Goal: Task Accomplishment & Management: Manage account settings

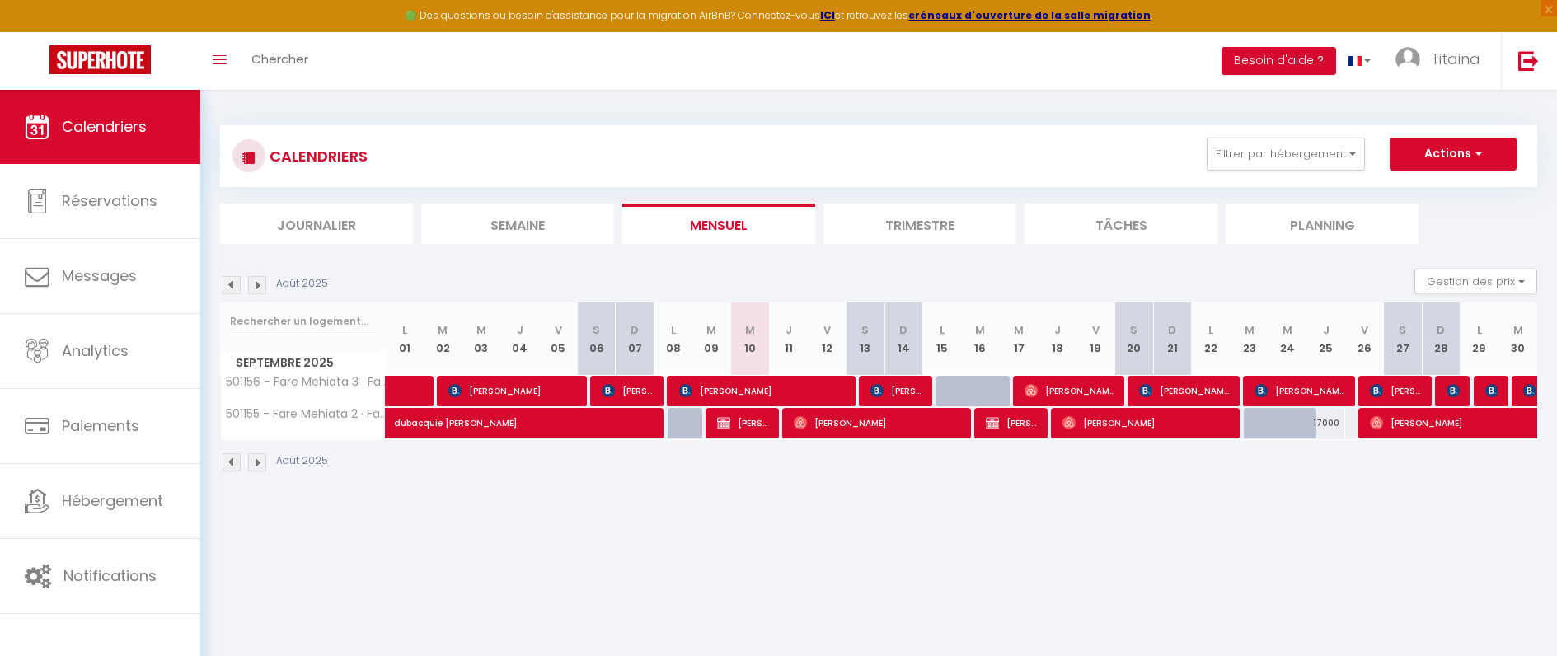
click at [950, 228] on li "Trimestre" at bounding box center [920, 224] width 193 height 40
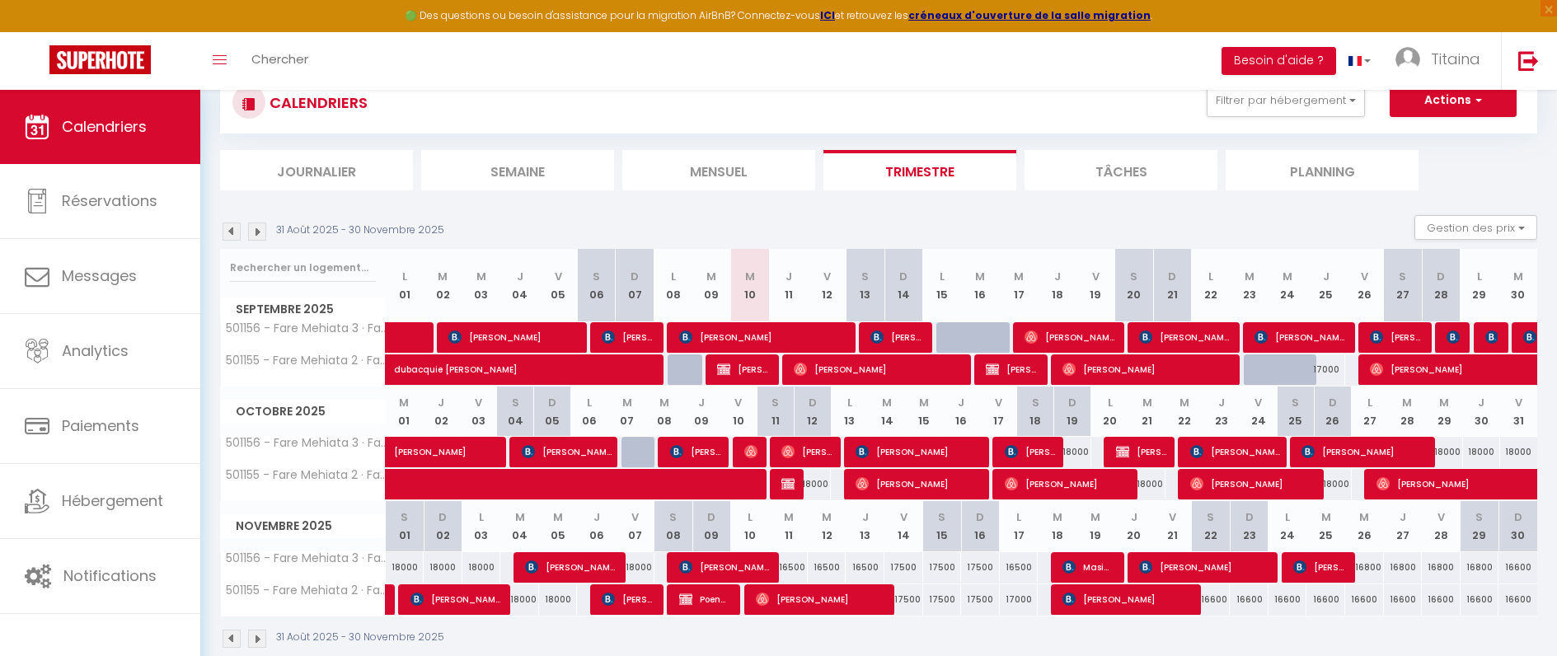
scroll to position [90, 0]
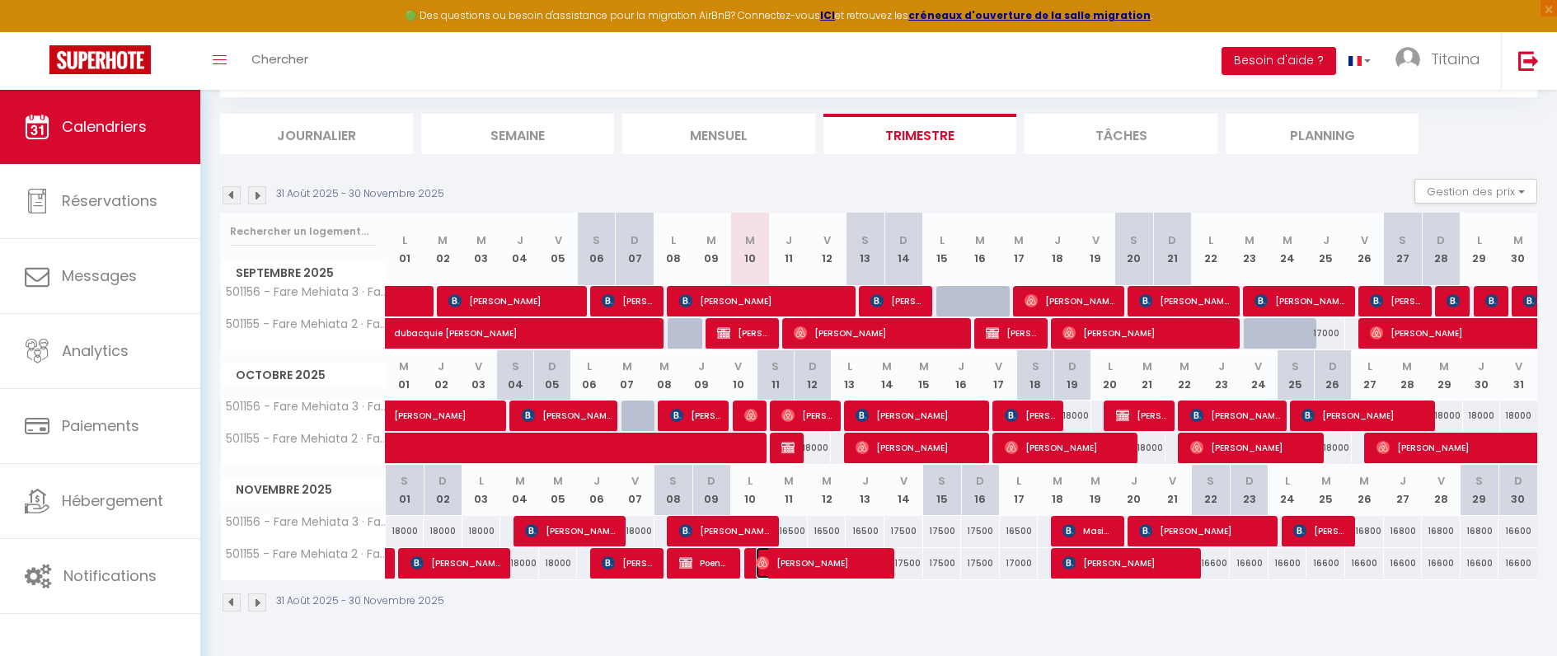
click at [854, 561] on span "[PERSON_NAME]" at bounding box center [820, 562] width 129 height 31
select select "OK"
select select "0"
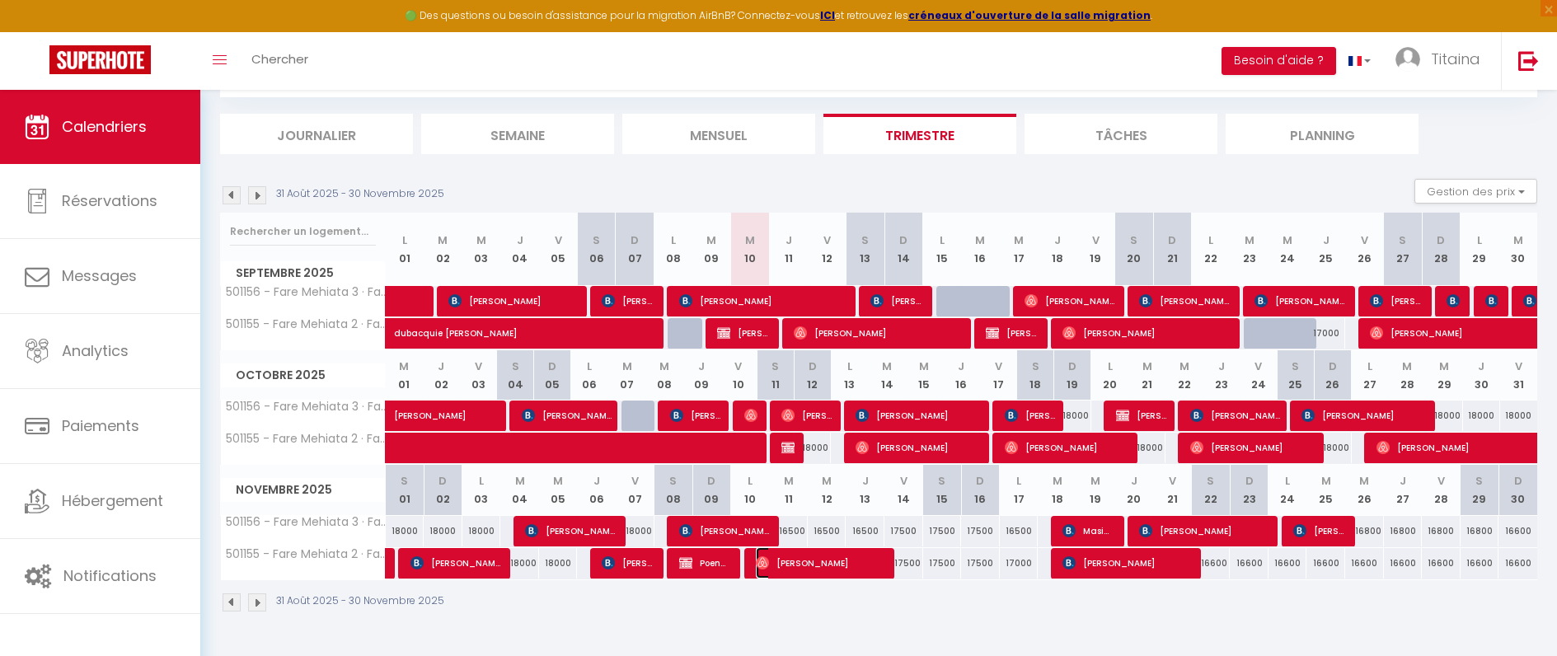
select select "1"
select select
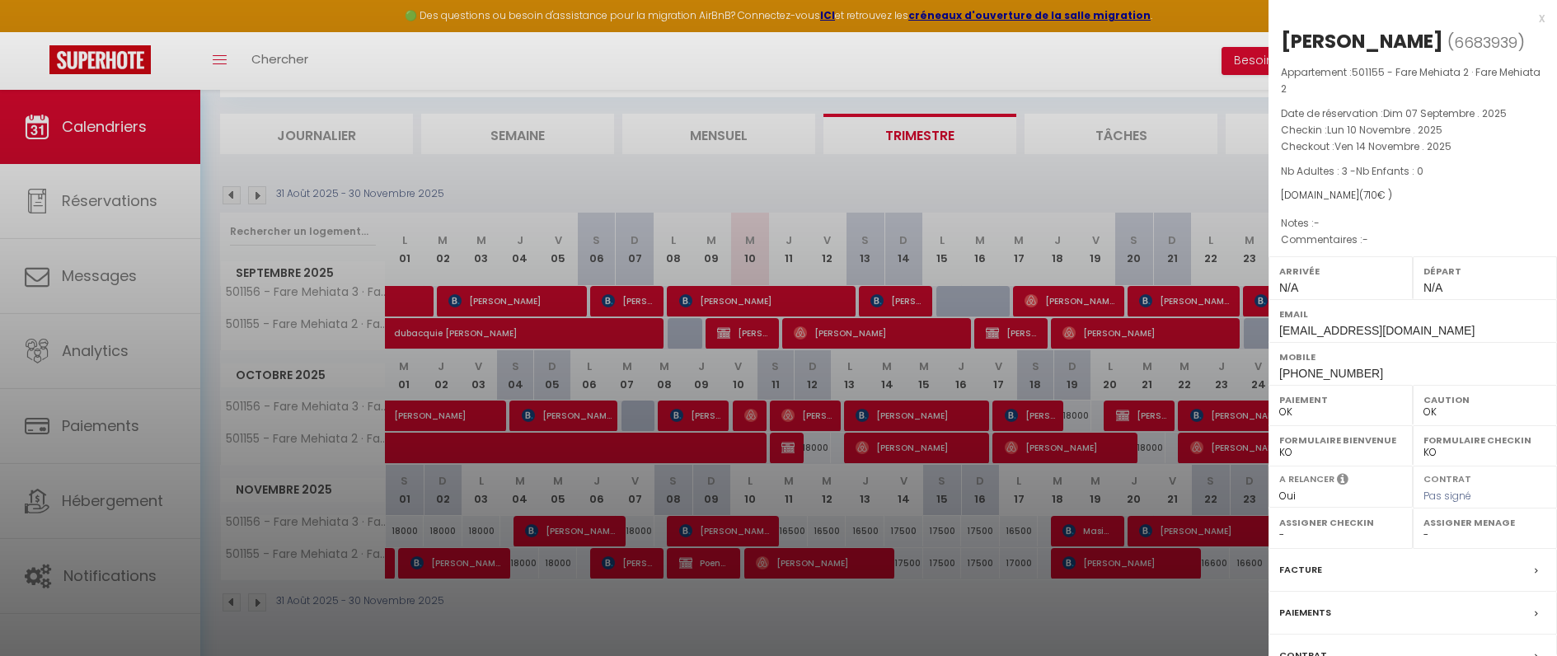
click at [819, 171] on div at bounding box center [778, 328] width 1557 height 656
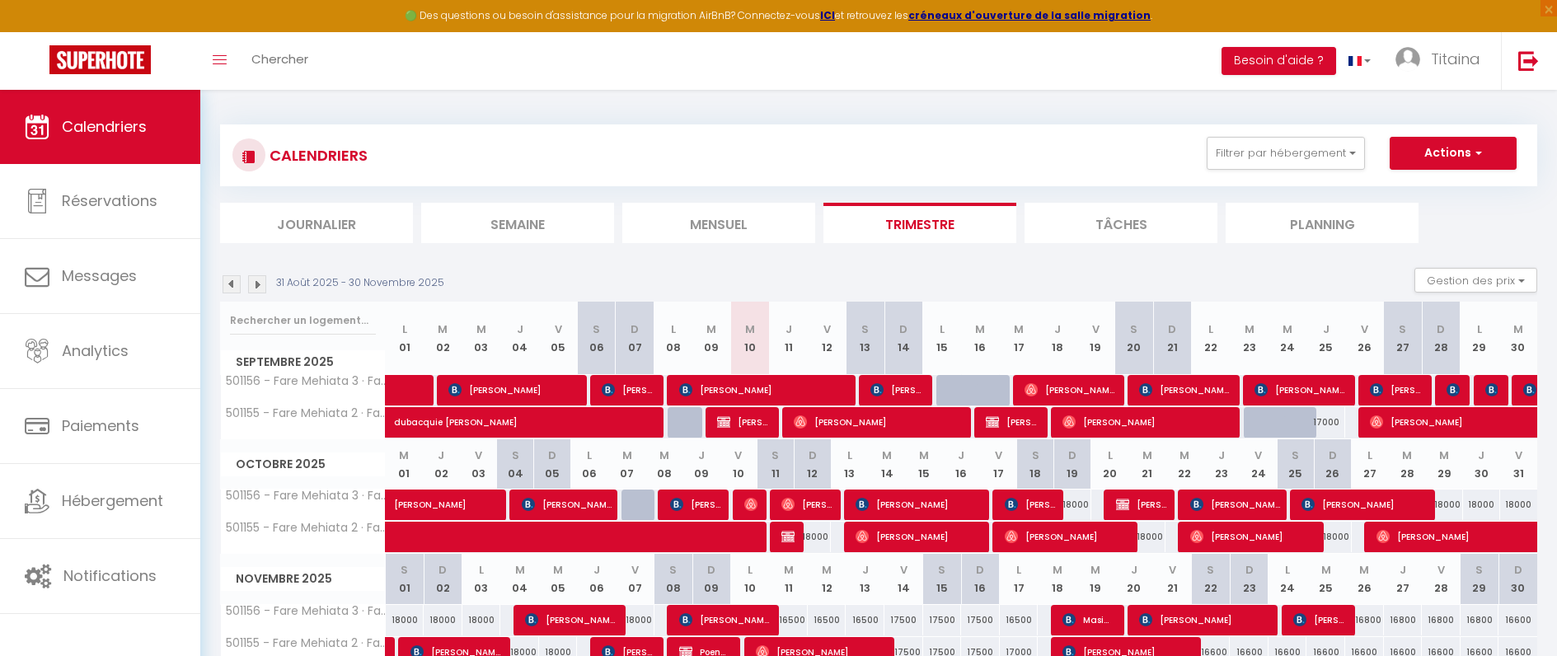
scroll to position [0, 0]
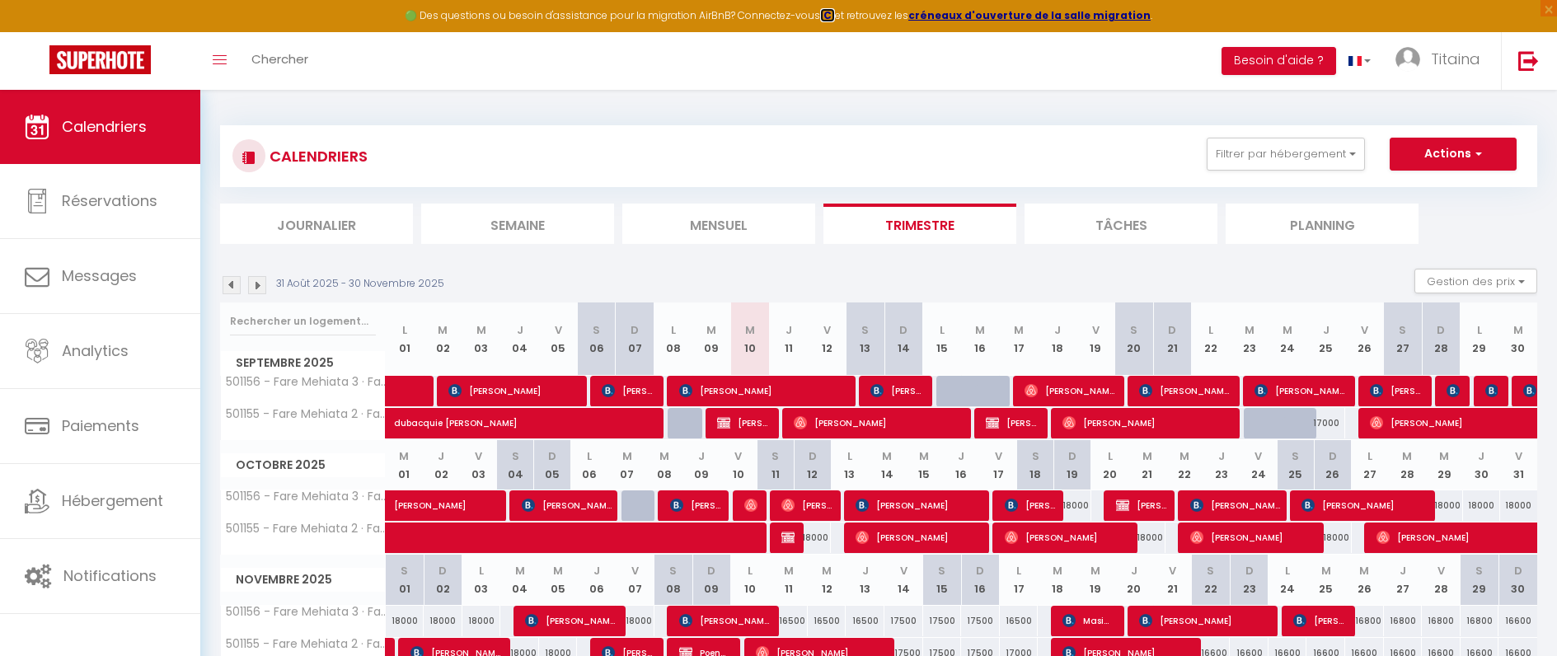
click at [835, 15] on strong "ICI" at bounding box center [827, 15] width 15 height 14
click at [1023, 12] on strong "créneaux d'ouverture de la salle migration" at bounding box center [1029, 15] width 242 height 14
click at [625, 527] on span at bounding box center [600, 538] width 379 height 31
select select "OK"
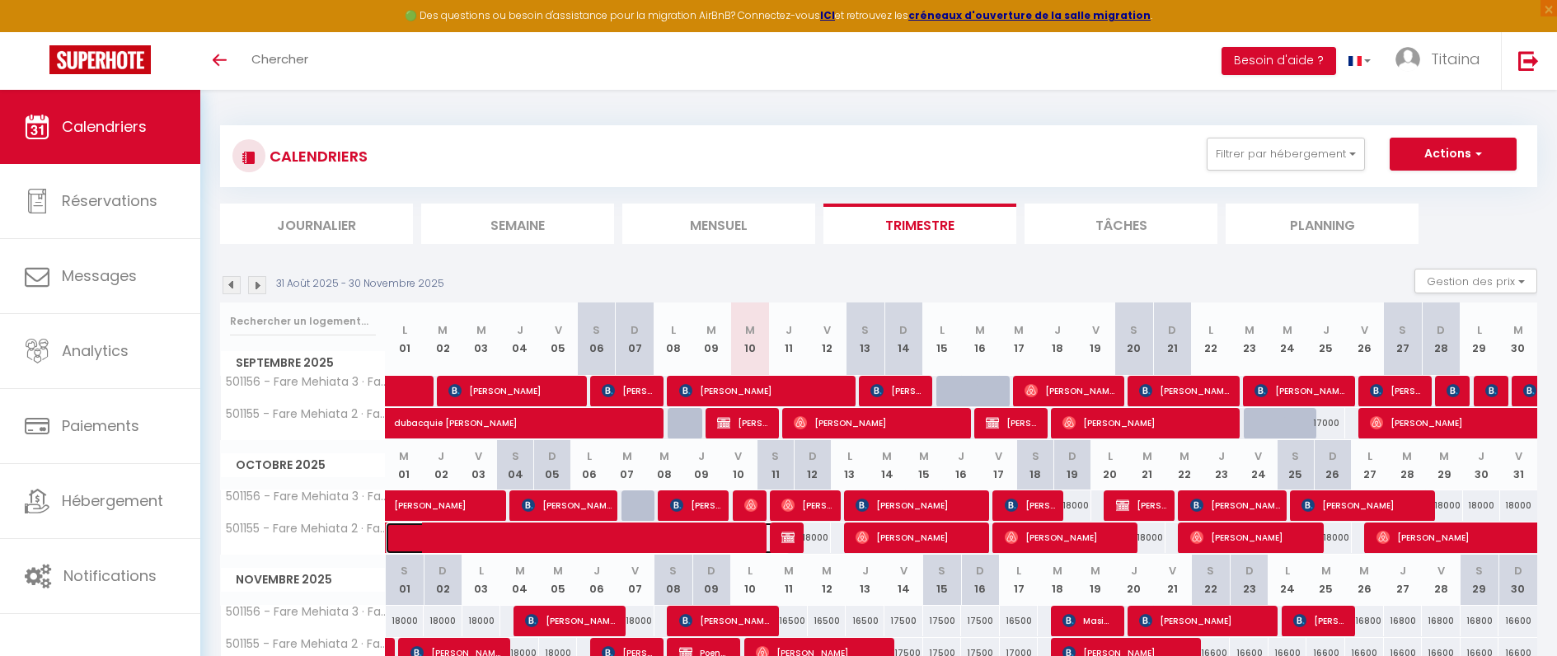
select select "0"
select select "1"
select select
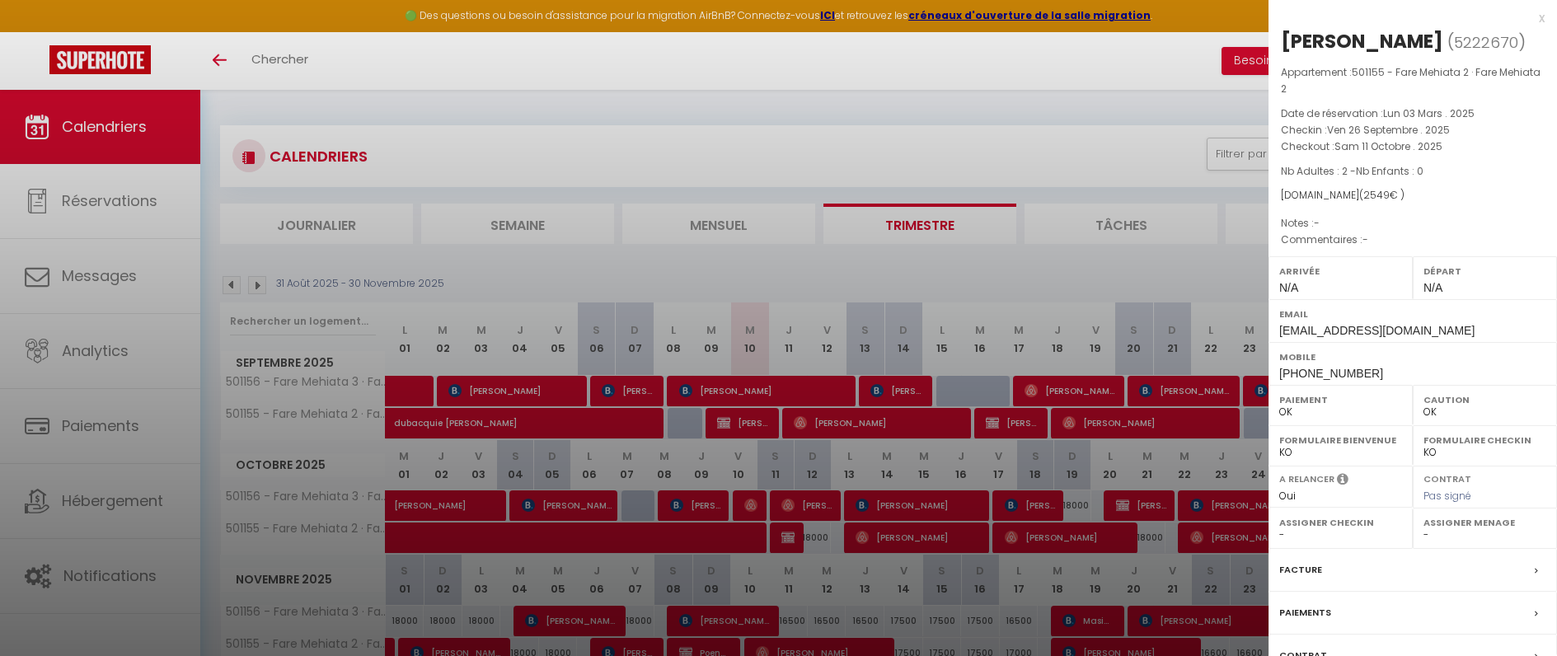
click at [946, 153] on div at bounding box center [778, 328] width 1557 height 656
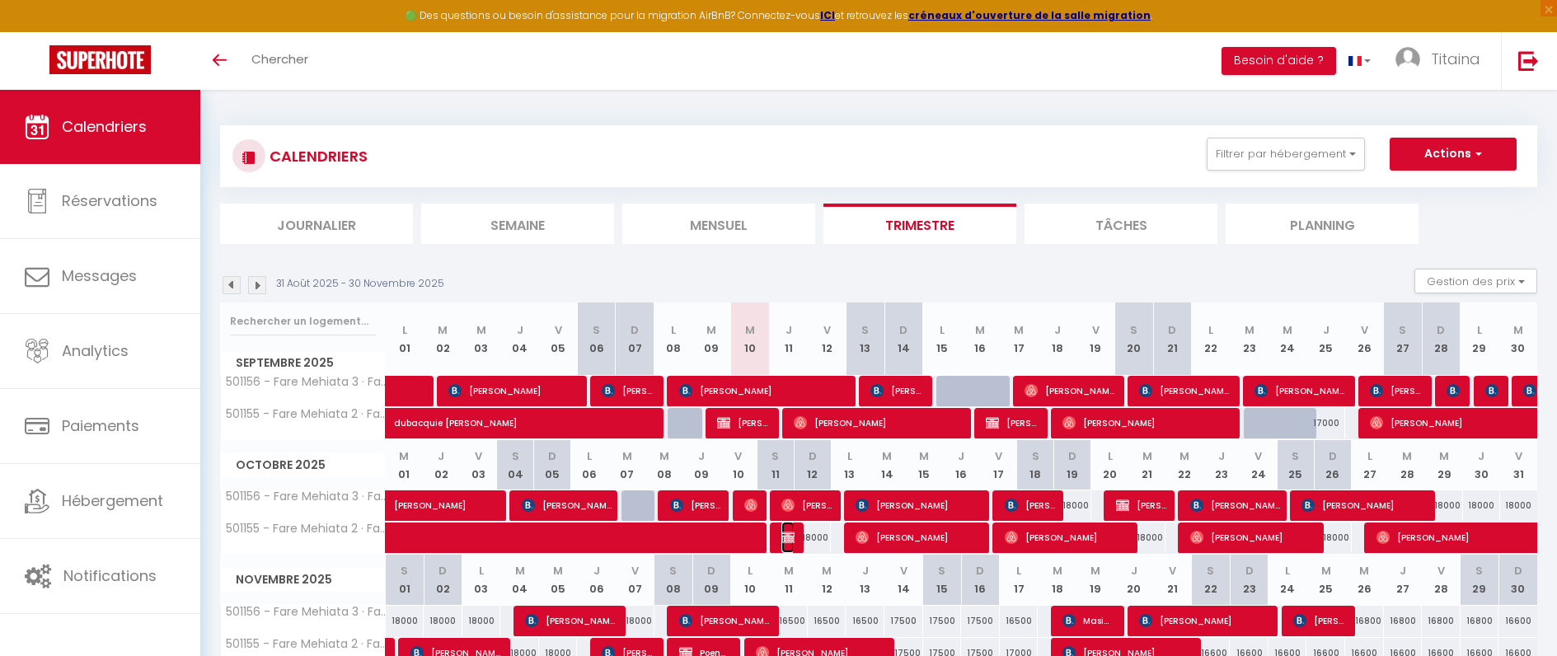
click at [787, 536] on img at bounding box center [788, 537] width 13 height 13
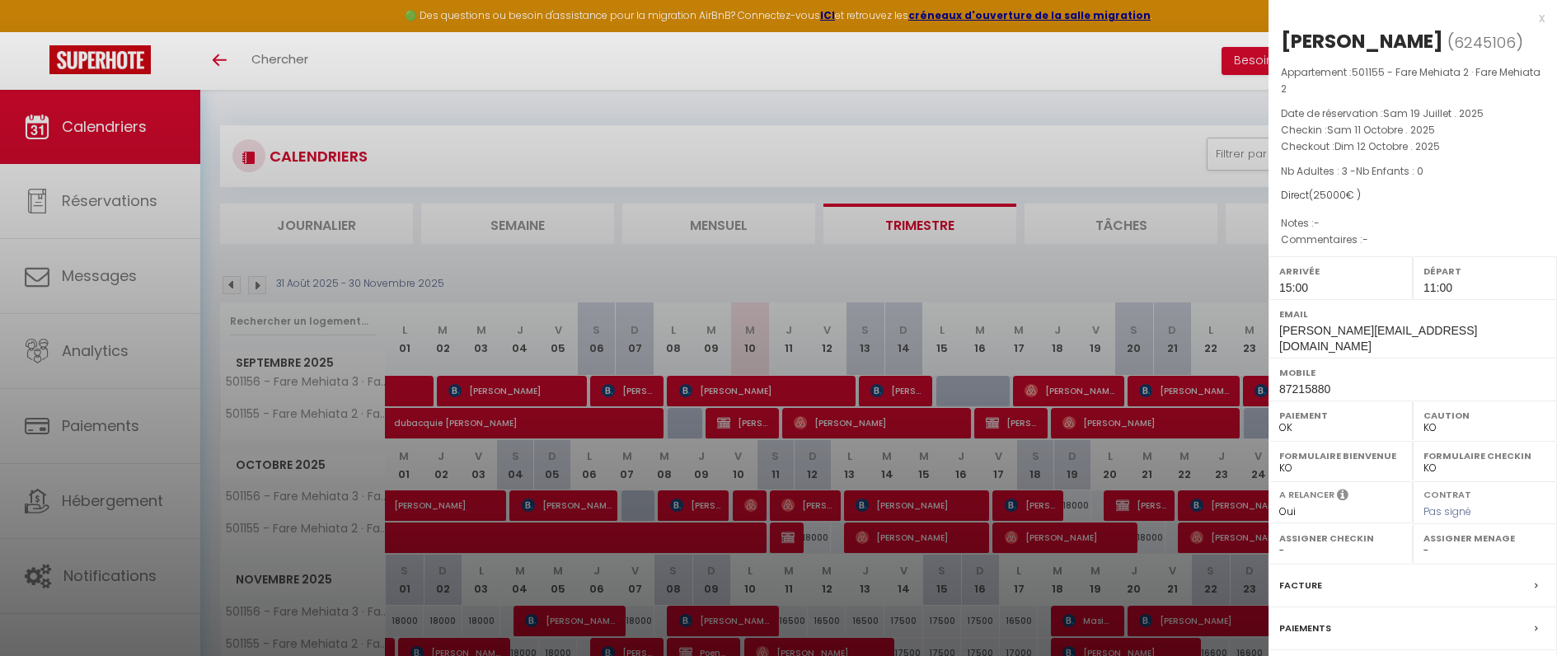
click at [961, 103] on div at bounding box center [778, 328] width 1557 height 656
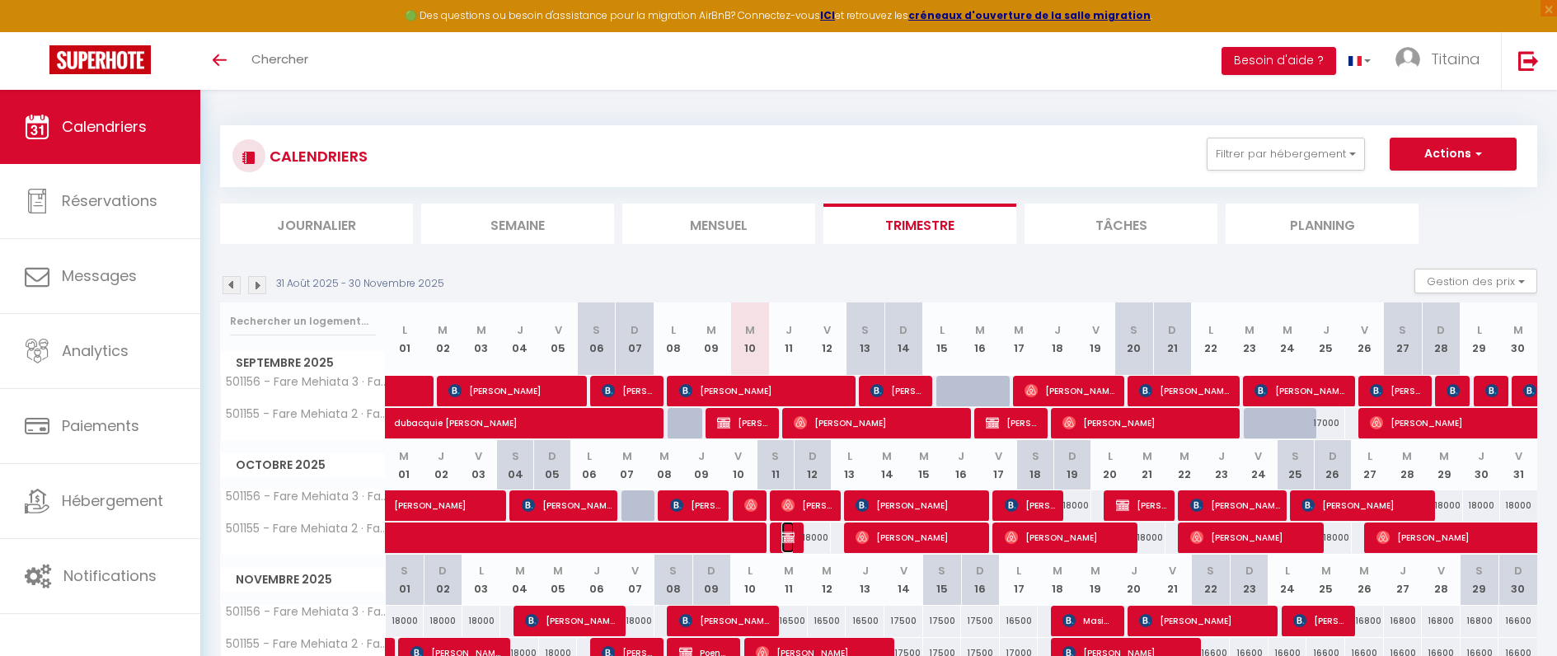
click at [791, 537] on img at bounding box center [788, 537] width 13 height 13
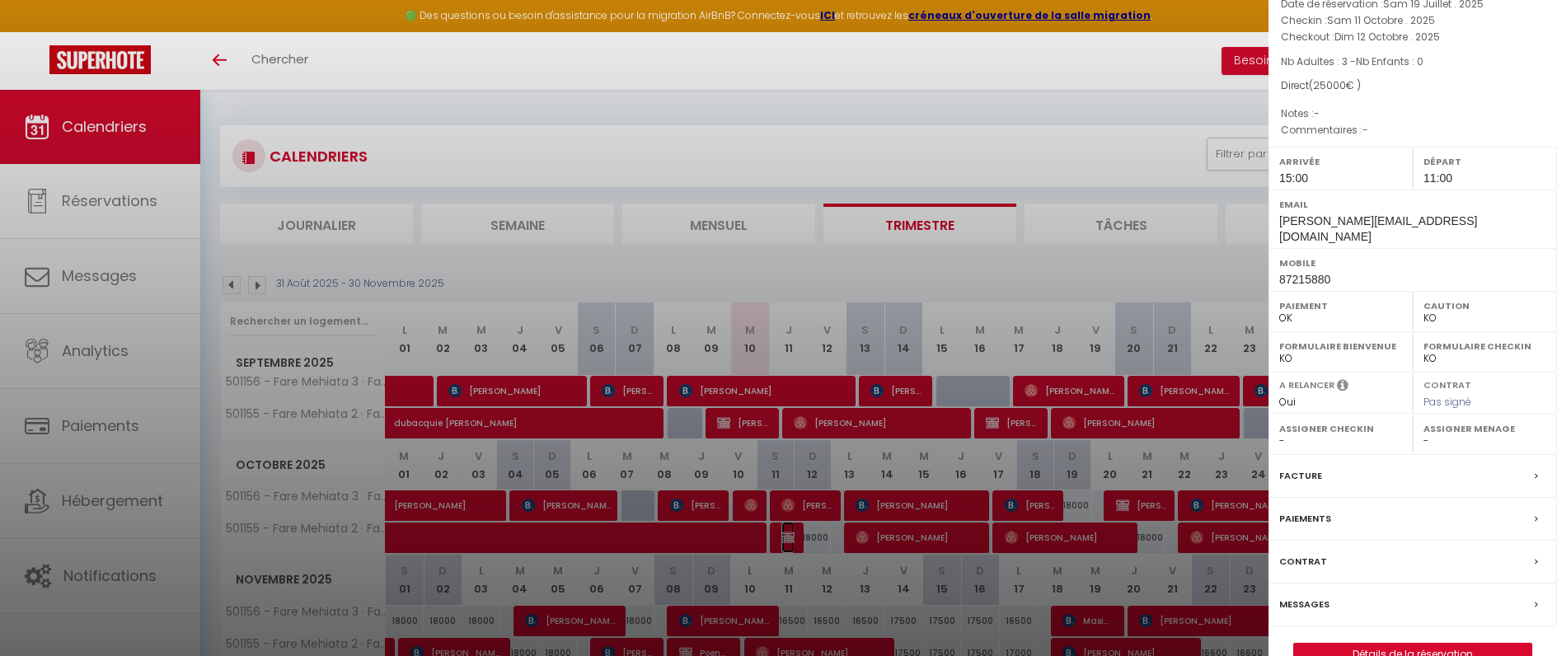
scroll to position [129, 0]
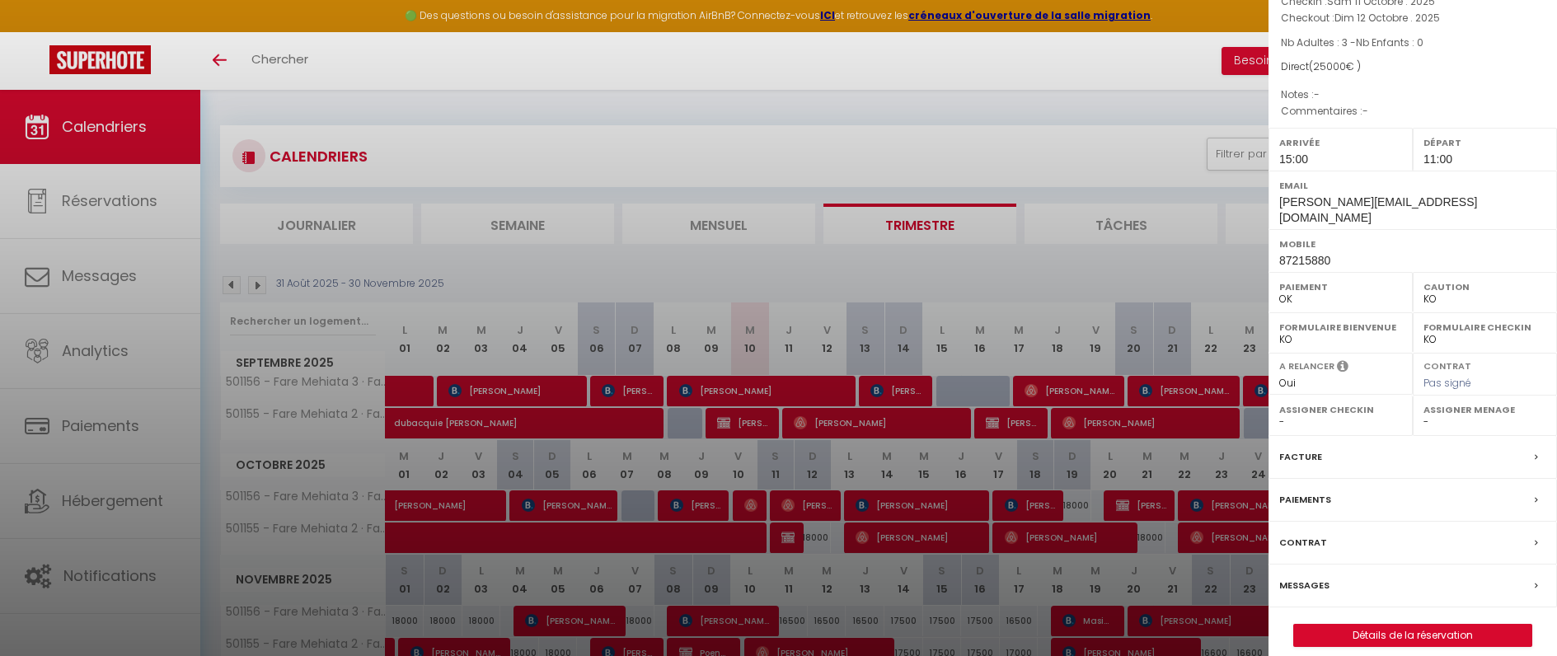
click at [902, 109] on div at bounding box center [778, 328] width 1557 height 656
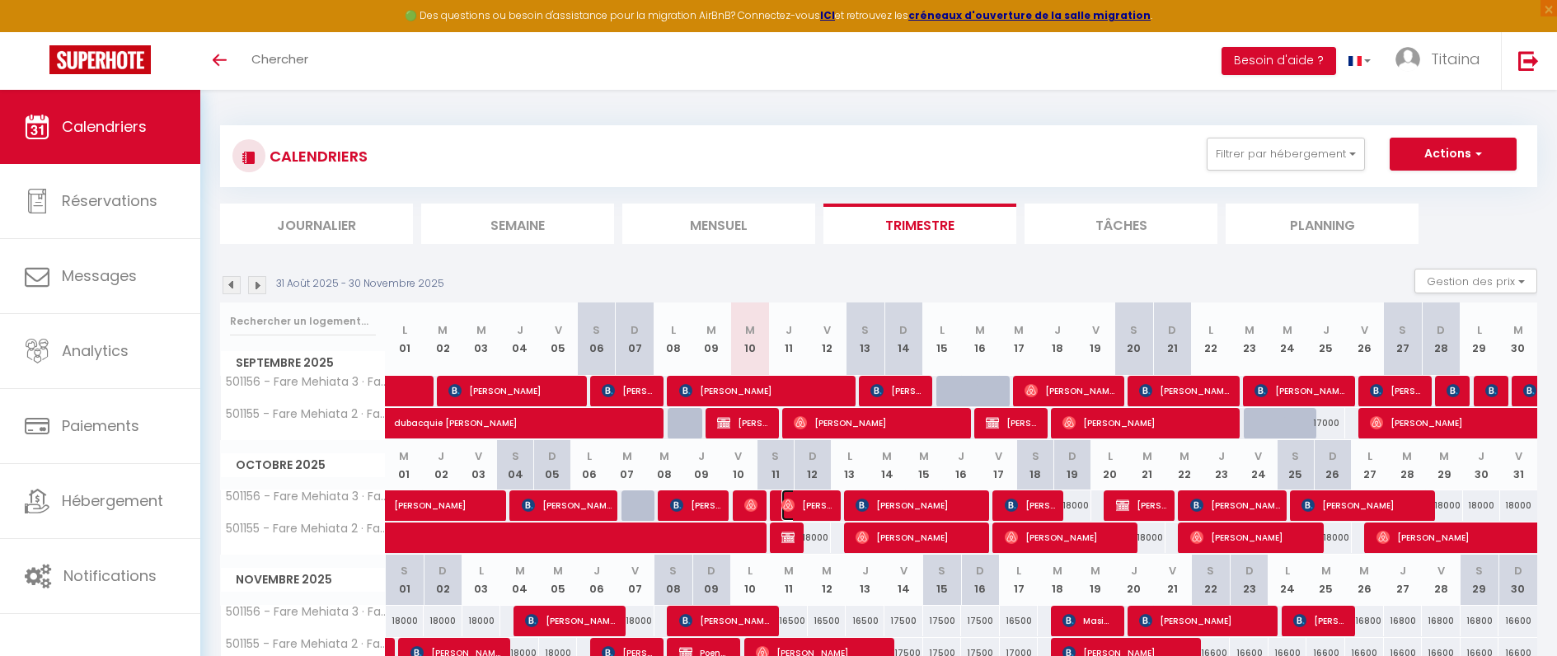
click at [801, 509] on span "[PERSON_NAME]" at bounding box center [808, 505] width 52 height 31
select select "OK"
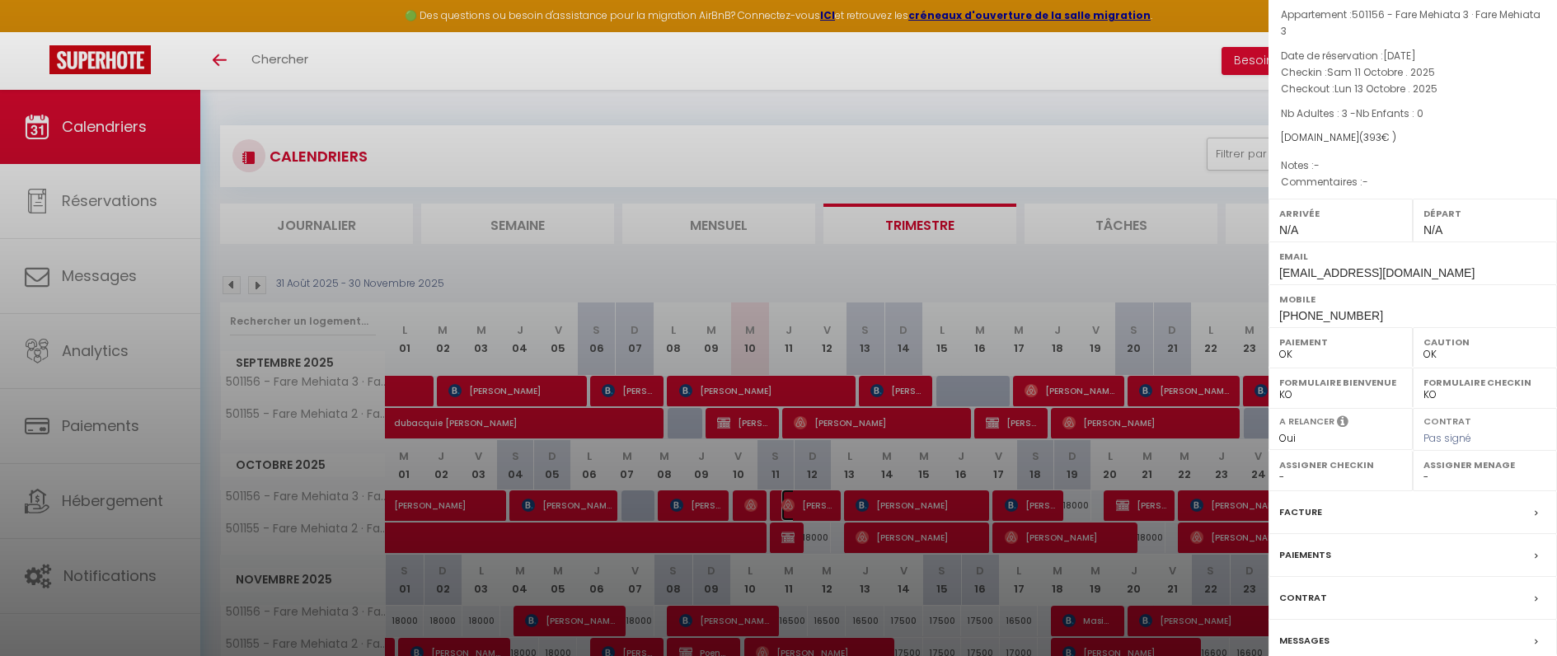
scroll to position [0, 0]
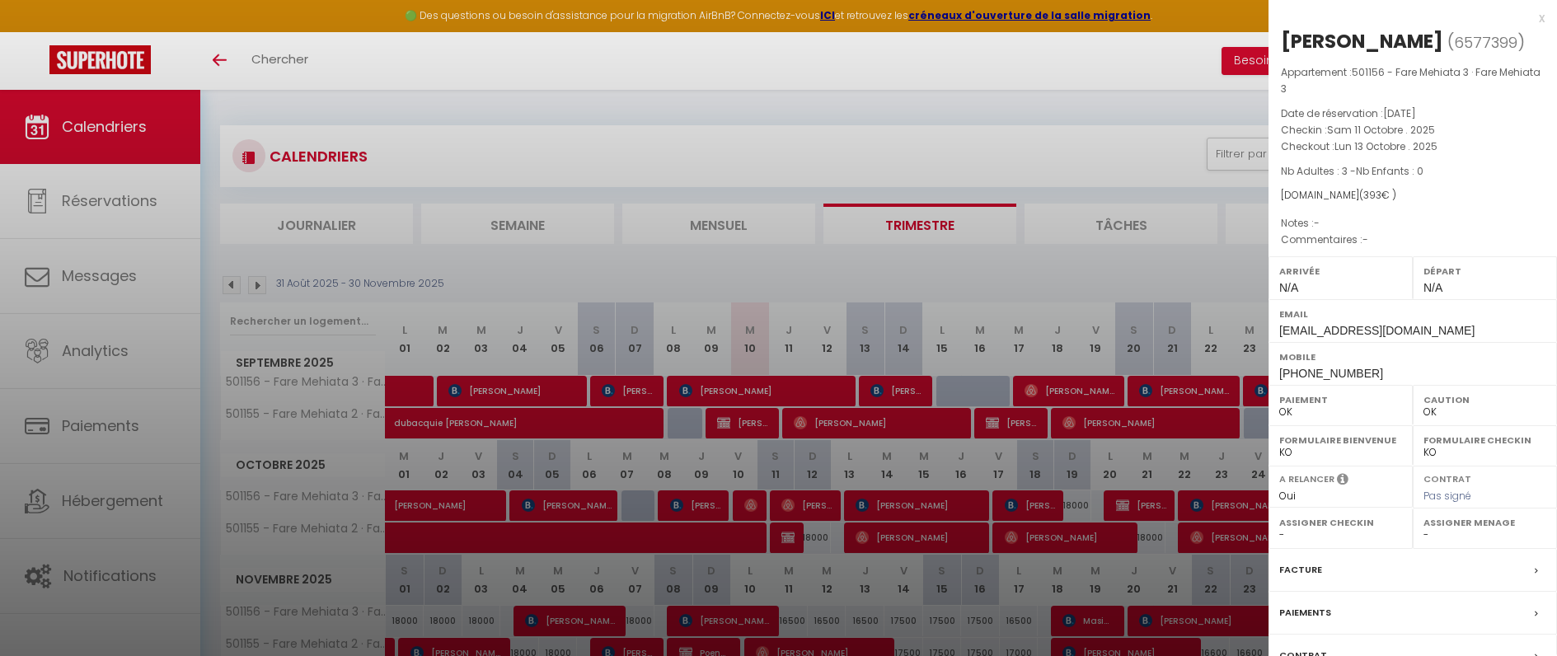
click at [1531, 22] on div "x" at bounding box center [1407, 18] width 276 height 20
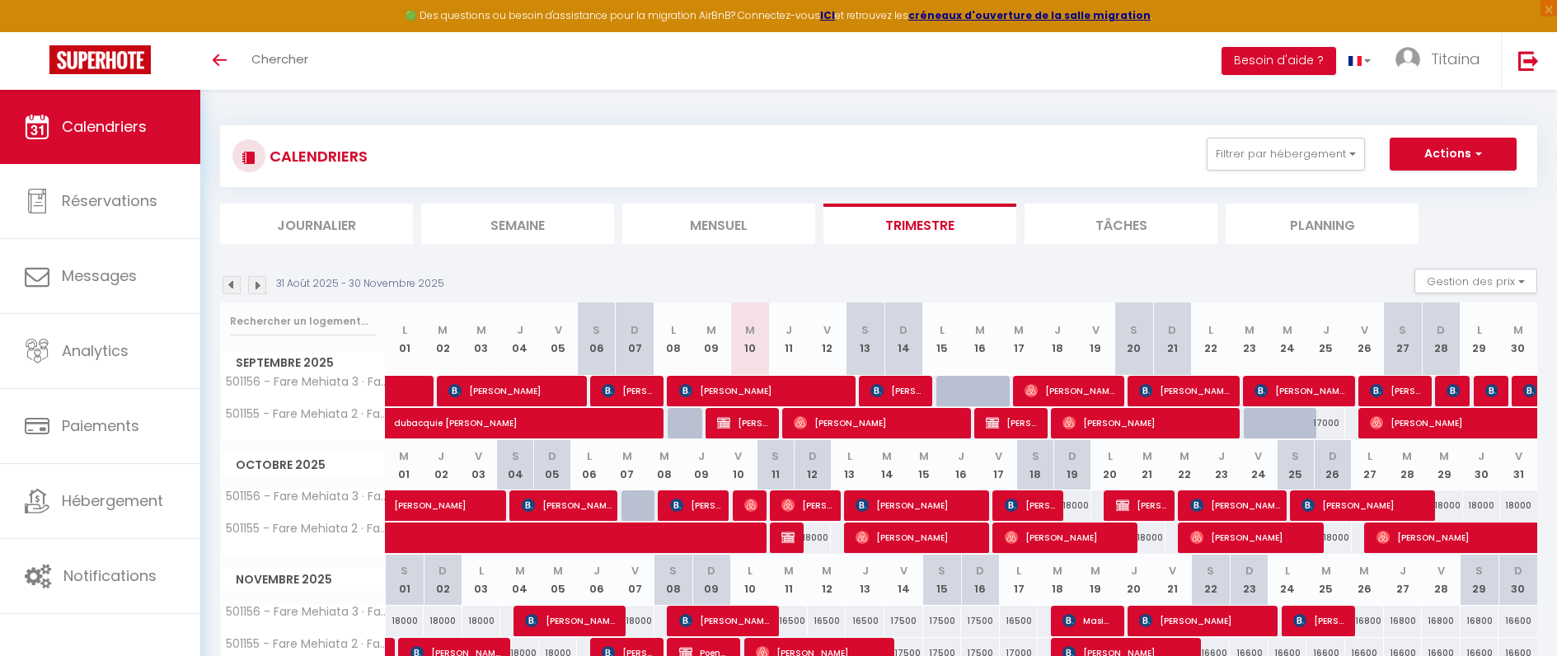
scroll to position [90, 0]
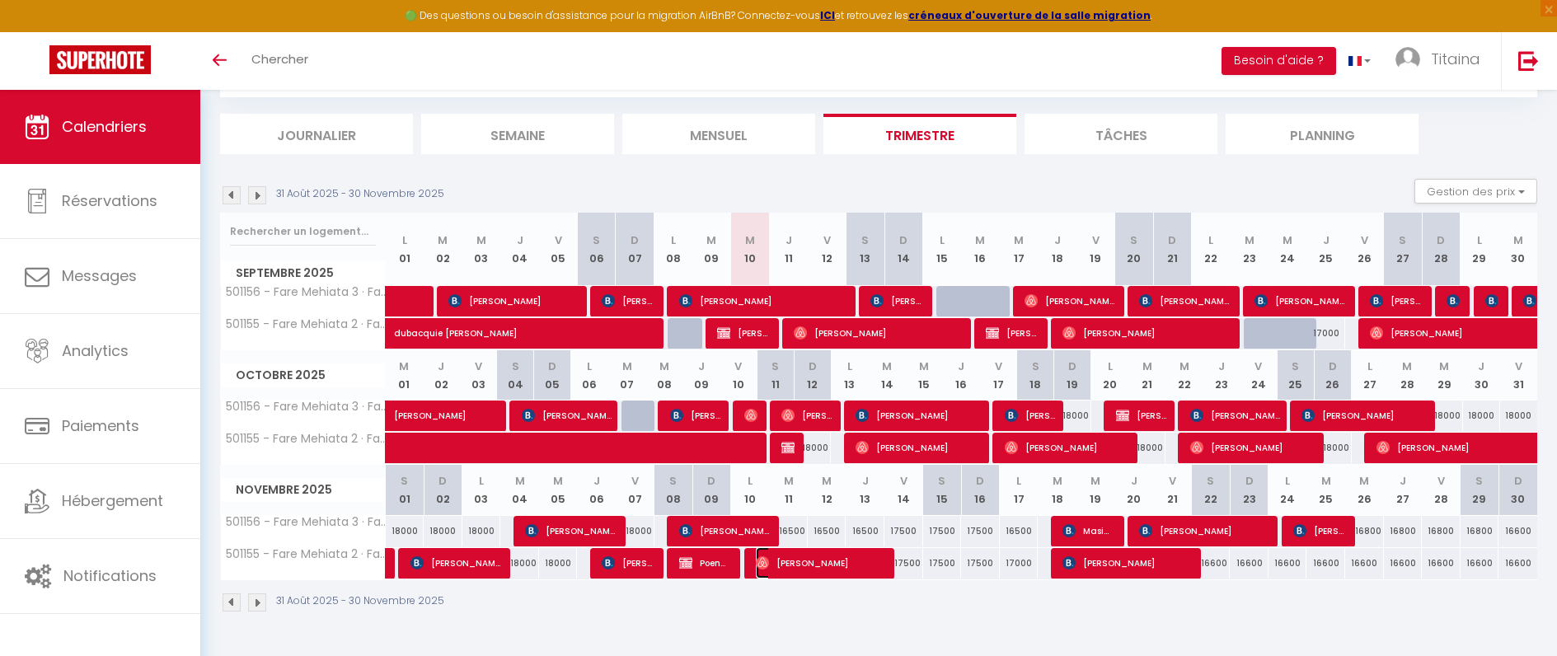
click at [766, 553] on span "[PERSON_NAME]" at bounding box center [820, 562] width 129 height 31
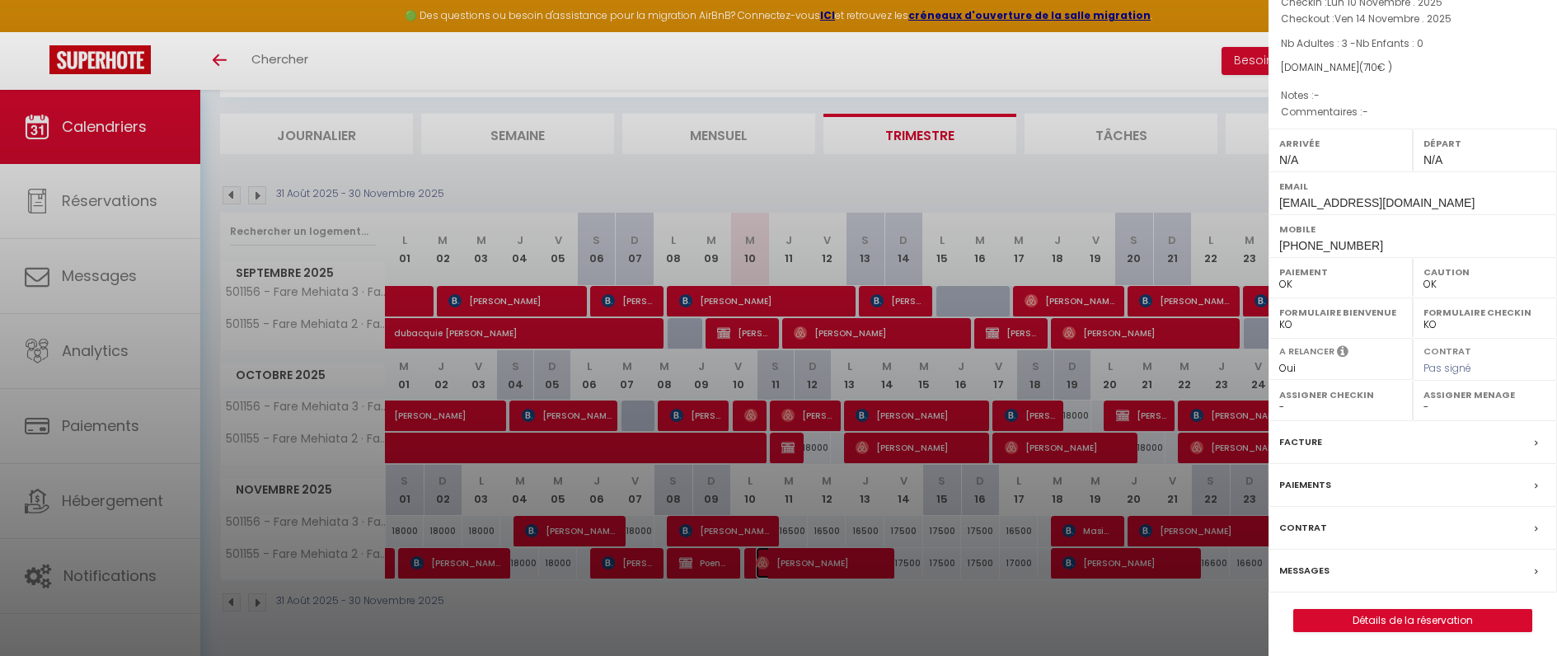
scroll to position [129, 0]
click at [935, 619] on div at bounding box center [778, 328] width 1557 height 656
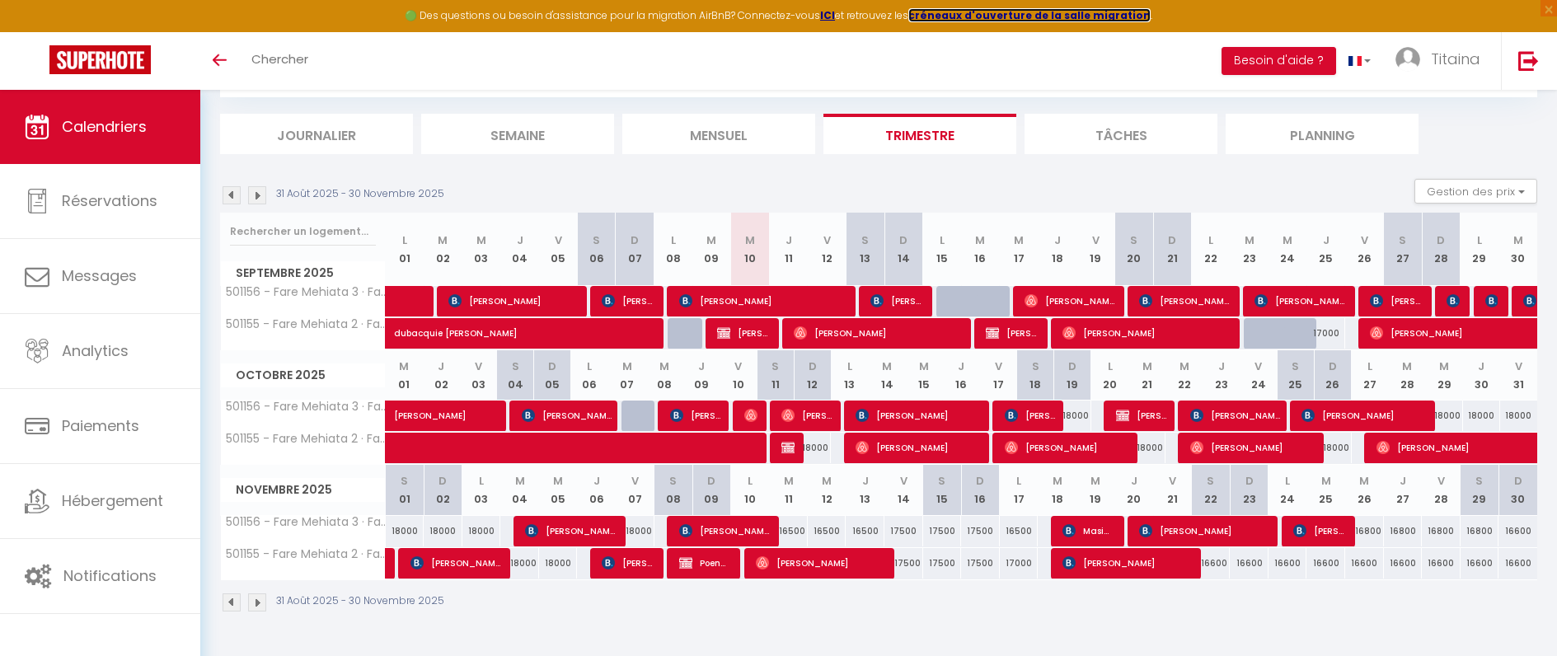
click at [945, 15] on strong "créneaux d'ouverture de la salle migration" at bounding box center [1029, 15] width 242 height 14
